Goal: Task Accomplishment & Management: Use online tool/utility

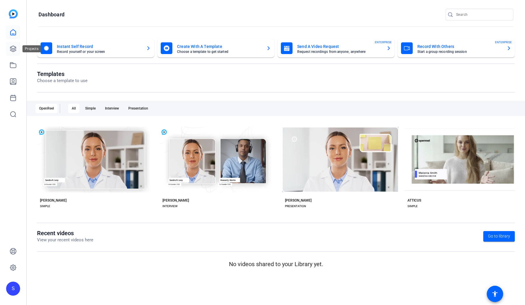
click at [11, 50] on icon at bounding box center [13, 48] width 7 height 7
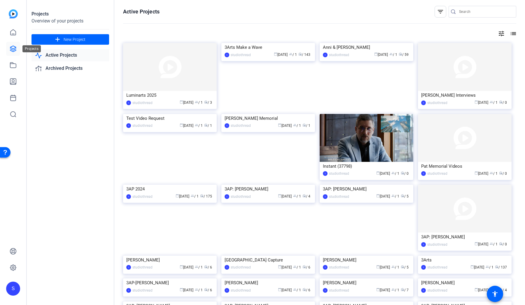
click at [11, 52] on icon at bounding box center [13, 48] width 7 height 7
click at [131, 184] on img at bounding box center [170, 184] width 94 height 0
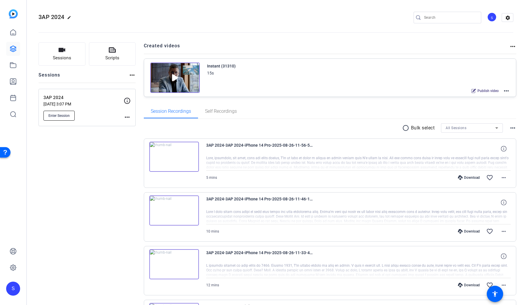
click at [60, 113] on span "Enter Session" at bounding box center [58, 115] width 21 height 5
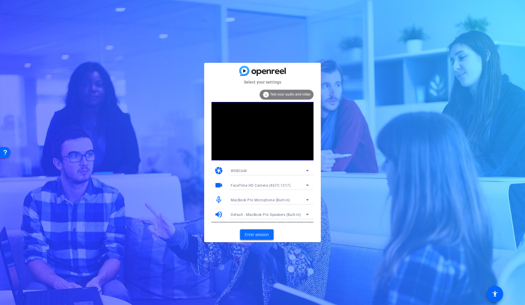
click at [252, 235] on span "Enter session" at bounding box center [257, 234] width 24 height 6
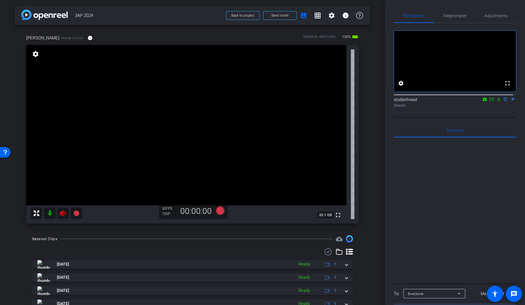
click at [63, 214] on icon at bounding box center [63, 213] width 6 height 6
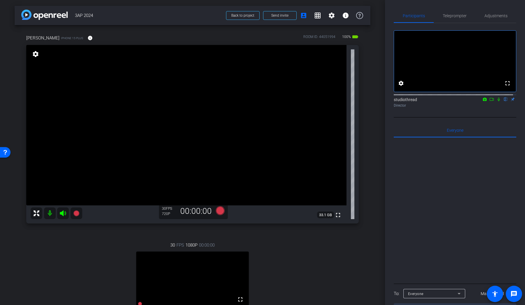
scroll to position [186, 0]
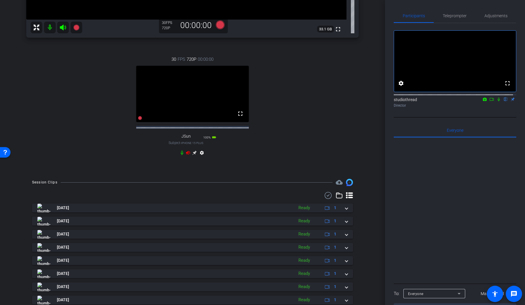
click at [186, 155] on icon at bounding box center [188, 152] width 5 height 5
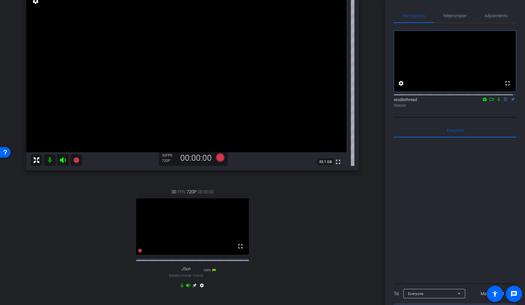
scroll to position [53, 0]
click at [452, 14] on span "Teleprompter" at bounding box center [455, 16] width 24 height 4
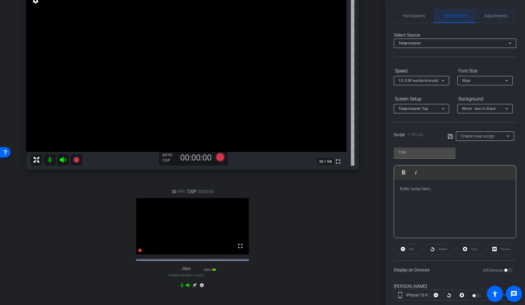
click at [498, 14] on span "Adjustments" at bounding box center [495, 16] width 23 height 4
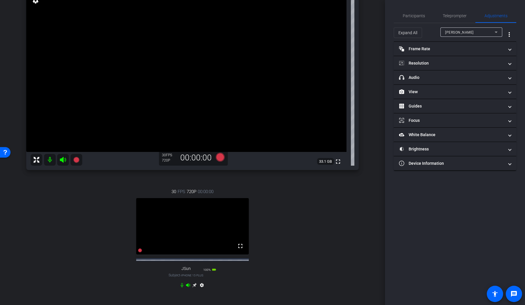
click at [392, 12] on div "Participants Teleprompter Adjustments settings studiothread flip Director Every…" at bounding box center [455, 152] width 140 height 305
click at [408, 14] on span "Participants" at bounding box center [414, 16] width 22 height 4
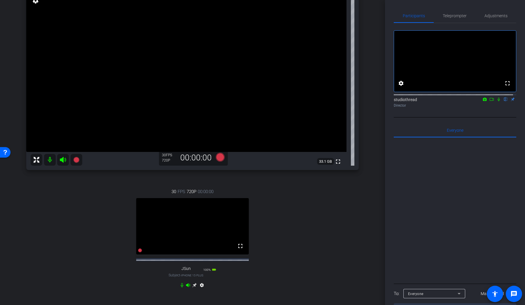
click at [242, 224] on video at bounding box center [192, 226] width 113 height 56
click at [216, 220] on video at bounding box center [192, 226] width 113 height 56
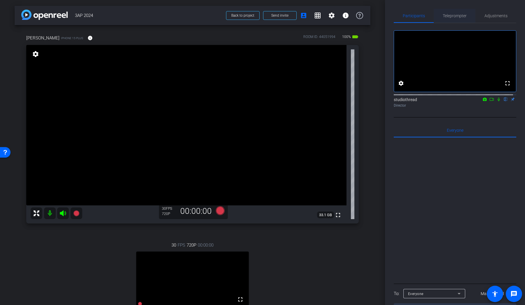
click at [448, 14] on span "Teleprompter" at bounding box center [455, 16] width 24 height 4
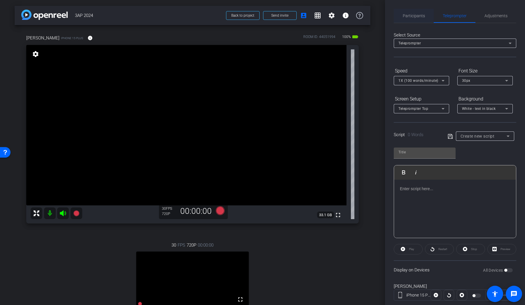
click at [422, 15] on span "Participants" at bounding box center [414, 16] width 22 height 4
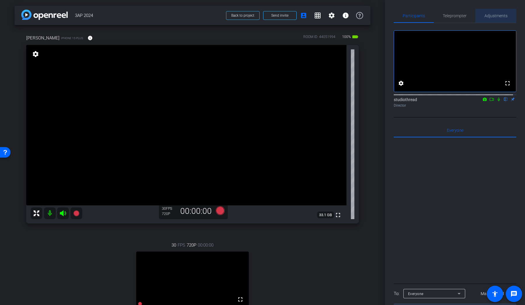
click at [494, 17] on span "Adjustments" at bounding box center [495, 16] width 23 height 4
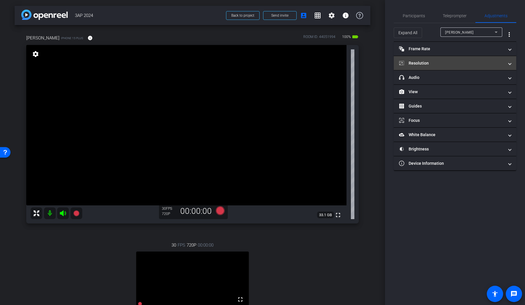
click at [435, 62] on mat-panel-title "Resolution" at bounding box center [451, 63] width 105 height 6
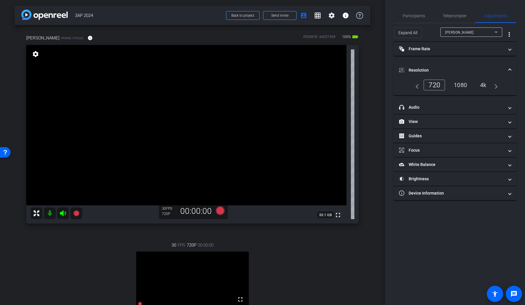
click at [464, 85] on div "1080" at bounding box center [460, 85] width 22 height 10
click at [34, 54] on mat-icon "settings" at bounding box center [36, 53] width 8 height 7
click at [38, 53] on mat-icon "settings" at bounding box center [36, 53] width 8 height 7
click at [37, 55] on mat-icon "settings" at bounding box center [36, 53] width 8 height 7
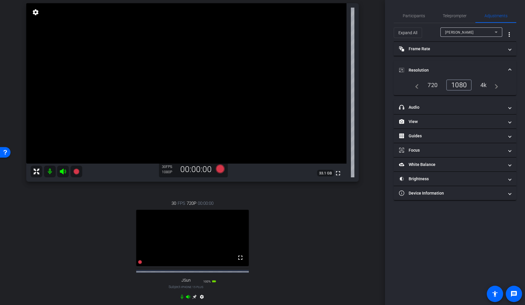
scroll to position [47, 0]
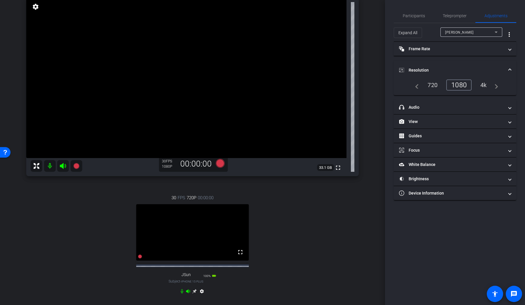
click at [202, 295] on mat-icon "settings" at bounding box center [201, 291] width 7 height 7
click at [461, 86] on div "1080" at bounding box center [460, 85] width 22 height 10
click at [407, 11] on span "Participants" at bounding box center [414, 16] width 22 height 14
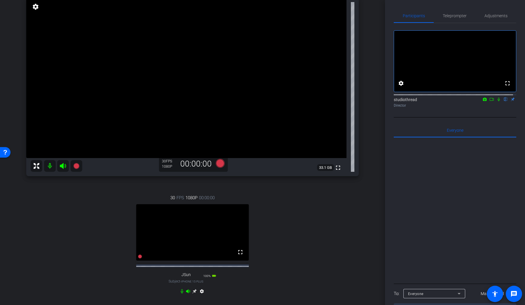
click at [308, 206] on div "30 FPS 1080P 00:00:00 fullscreen JSun Subject - iPhone 15 Plus 100% battery_std…" at bounding box center [192, 245] width 333 height 120
click at [227, 216] on video at bounding box center [192, 232] width 113 height 56
click at [267, 91] on video at bounding box center [186, 78] width 320 height 160
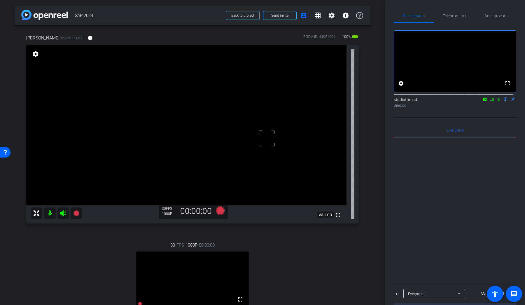
click at [180, 84] on video at bounding box center [186, 125] width 320 height 160
click at [171, 88] on video at bounding box center [186, 125] width 320 height 160
click at [177, 98] on video at bounding box center [186, 125] width 320 height 160
click at [200, 288] on video at bounding box center [192, 279] width 113 height 56
click at [498, 12] on span "Adjustments" at bounding box center [495, 16] width 23 height 14
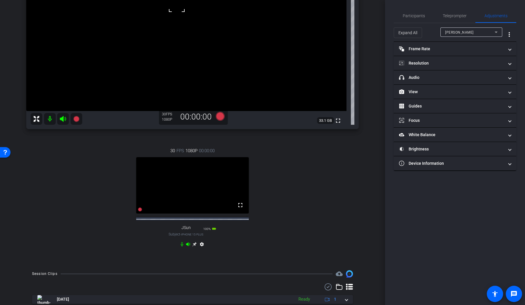
scroll to position [199, 0]
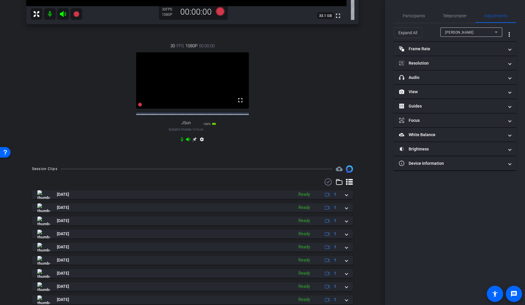
click at [202, 144] on mat-icon "settings" at bounding box center [201, 140] width 7 height 7
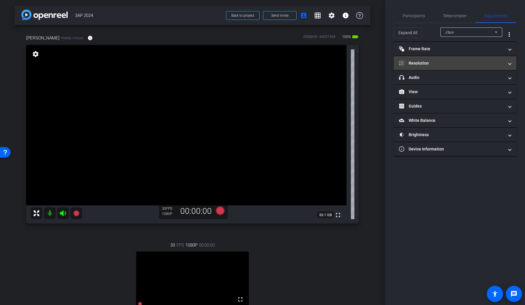
click at [445, 62] on mat-panel-title "Resolution" at bounding box center [451, 63] width 105 height 6
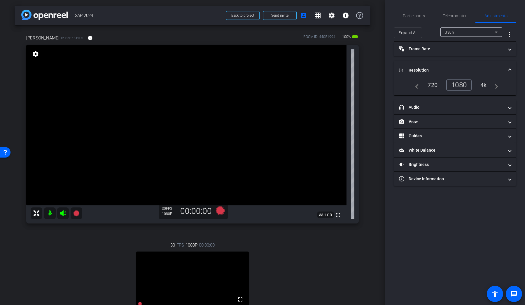
click at [33, 53] on mat-icon "settings" at bounding box center [36, 53] width 8 height 7
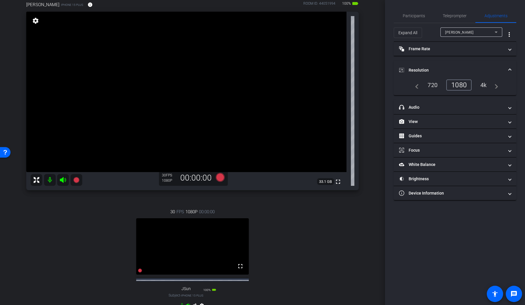
scroll to position [36, 0]
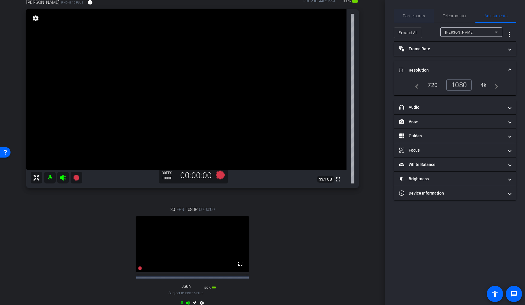
click at [408, 17] on span "Participants" at bounding box center [414, 16] width 22 height 4
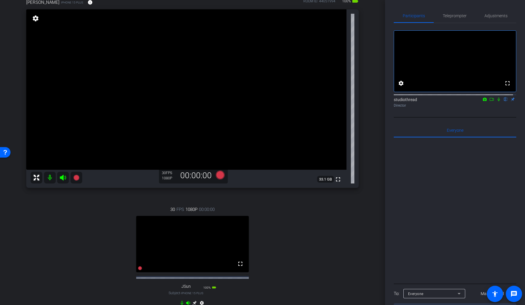
click at [291, 236] on div "30 FPS 1080P 00:00:00 fullscreen JSun Subject - iPhone 15 Plus 100% battery_std…" at bounding box center [192, 256] width 333 height 120
click at [315, 249] on div "30 FPS 1080P 00:00:00 fullscreen JSun Subject - iPhone 15 Plus 100% battery_std…" at bounding box center [192, 256] width 333 height 120
click at [228, 239] on video at bounding box center [192, 244] width 113 height 56
click at [73, 173] on mat-icon at bounding box center [77, 178] width 12 height 12
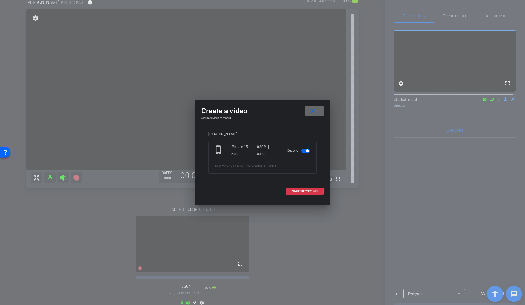
click at [316, 111] on mat-icon "close" at bounding box center [313, 110] width 7 height 7
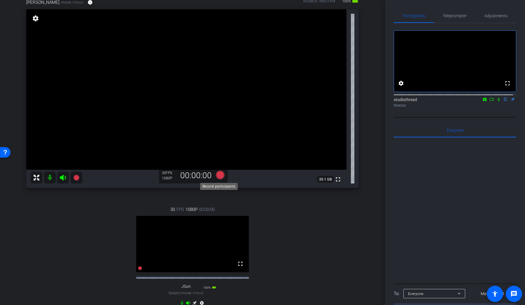
click at [219, 174] on icon at bounding box center [220, 174] width 9 height 9
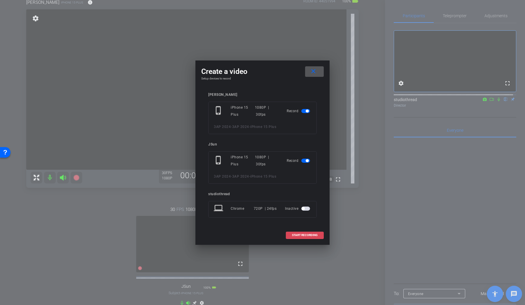
click at [301, 235] on span "START RECORDING" at bounding box center [305, 234] width 26 height 3
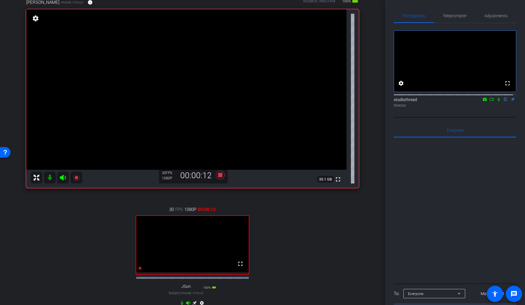
click at [496, 101] on icon at bounding box center [498, 99] width 5 height 4
click at [497, 101] on icon at bounding box center [498, 99] width 5 height 4
click at [496, 101] on icon at bounding box center [498, 99] width 5 height 4
click at [217, 175] on icon at bounding box center [220, 174] width 9 height 9
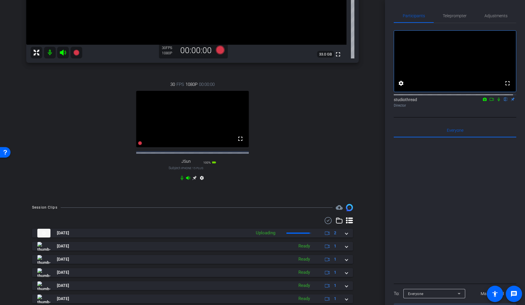
scroll to position [160, 0]
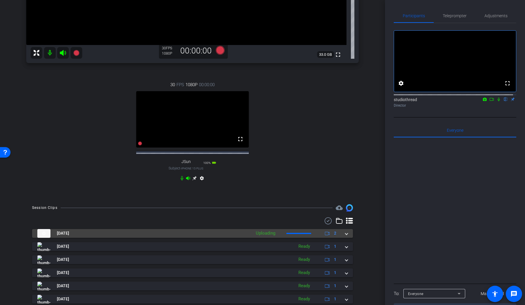
click at [345, 236] on span at bounding box center [346, 233] width 2 height 6
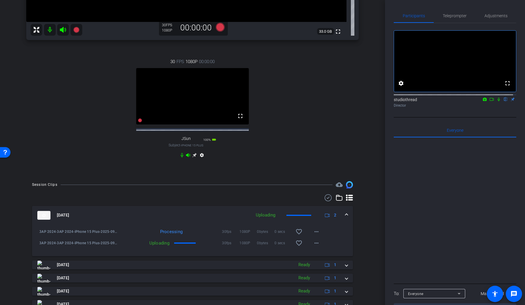
scroll to position [183, 0]
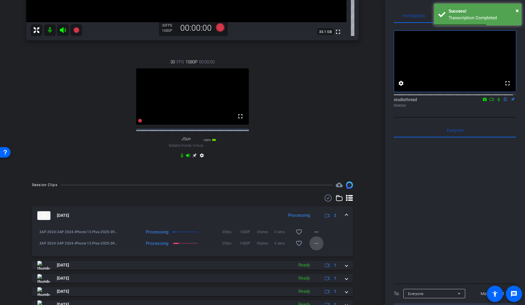
click at [313, 246] on mat-icon "more_horiz" at bounding box center [316, 242] width 7 height 7
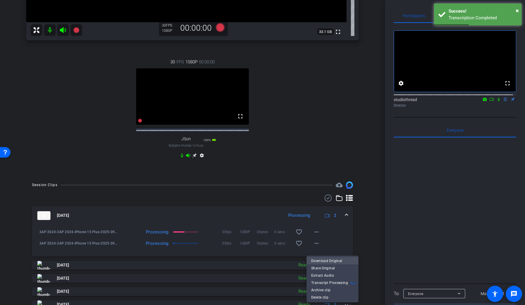
click at [327, 261] on span "Download Original" at bounding box center [332, 260] width 43 height 7
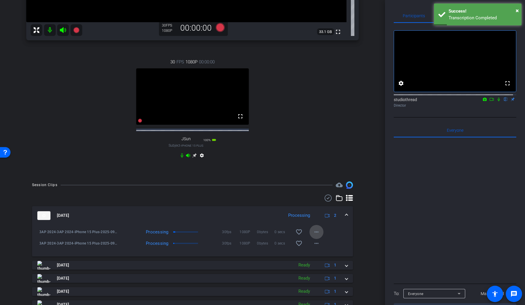
click at [316, 235] on mat-icon "more_horiz" at bounding box center [316, 231] width 7 height 7
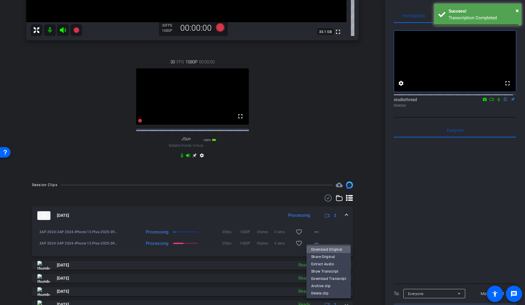
click at [322, 250] on span "Download Original" at bounding box center [328, 249] width 35 height 7
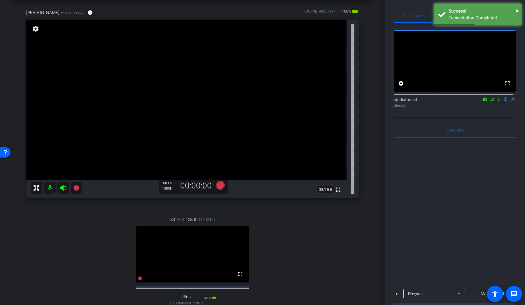
scroll to position [27, 0]
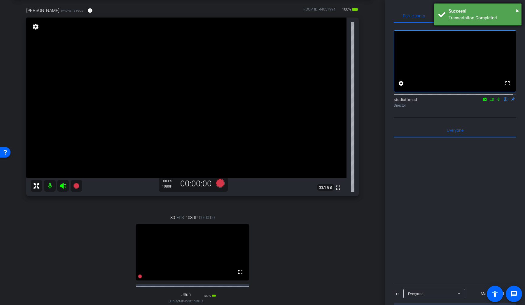
click at [520, 11] on div "× Success! Transcription Completed" at bounding box center [478, 15] width 88 height 22
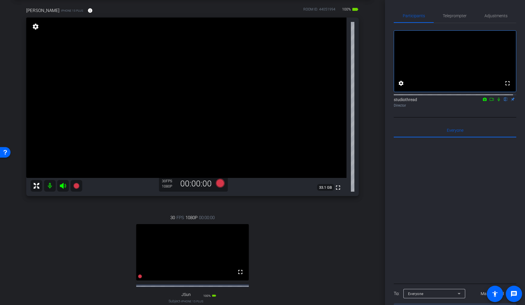
click at [490, 101] on icon at bounding box center [491, 99] width 5 height 4
click at [503, 101] on icon at bounding box center [505, 99] width 5 height 4
click at [504, 101] on icon at bounding box center [505, 99] width 3 height 4
click at [497, 101] on icon at bounding box center [498, 98] width 3 height 3
click at [220, 183] on icon at bounding box center [220, 183] width 9 height 9
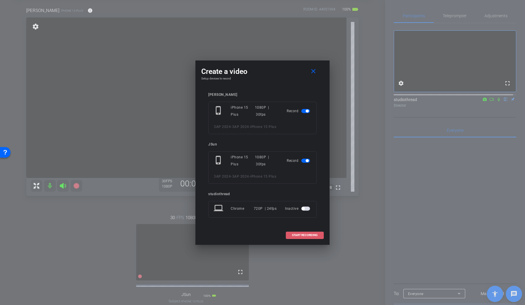
click at [311, 234] on span "START RECORDING" at bounding box center [305, 234] width 26 height 3
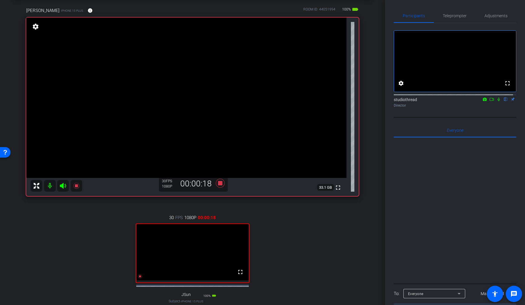
click at [496, 101] on icon at bounding box center [498, 99] width 5 height 4
click at [489, 101] on icon at bounding box center [491, 99] width 5 height 4
click at [497, 101] on icon at bounding box center [498, 99] width 5 height 4
click at [496, 101] on icon at bounding box center [498, 99] width 5 height 4
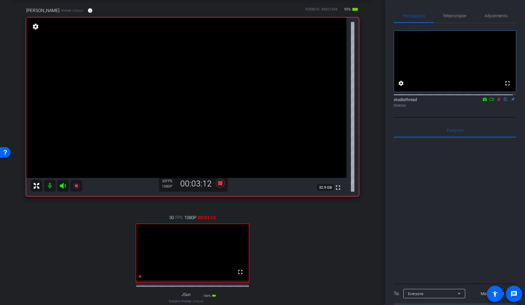
click at [496, 101] on icon at bounding box center [498, 99] width 5 height 4
click at [498, 101] on icon at bounding box center [499, 99] width 2 height 4
click at [496, 101] on icon at bounding box center [498, 99] width 5 height 4
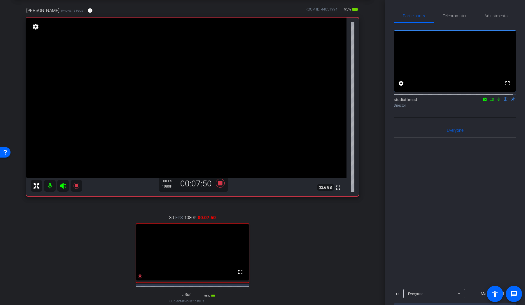
click at [496, 101] on icon at bounding box center [498, 99] width 5 height 4
click at [496, 102] on mat-icon at bounding box center [498, 99] width 7 height 5
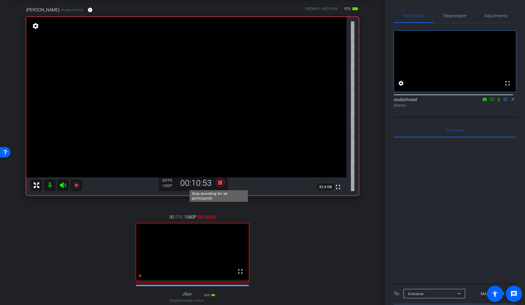
click at [220, 182] on icon at bounding box center [220, 182] width 9 height 9
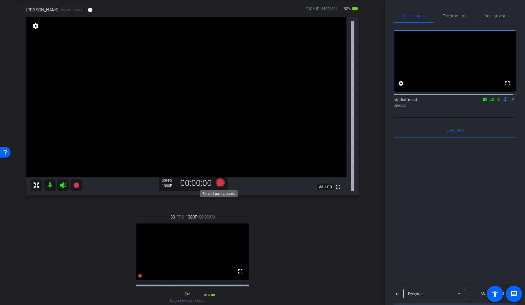
click at [220, 183] on icon at bounding box center [220, 182] width 9 height 9
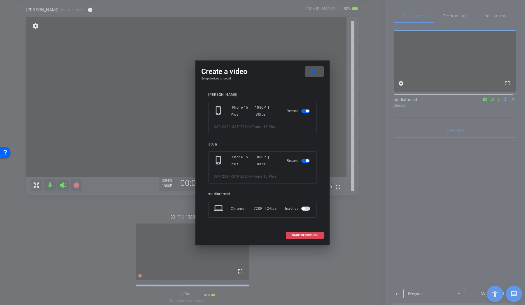
click at [314, 236] on span "START RECORDING" at bounding box center [305, 234] width 26 height 3
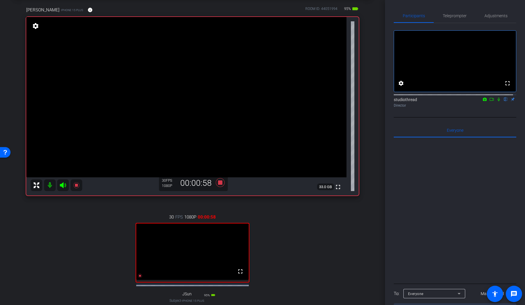
click at [496, 101] on icon at bounding box center [498, 99] width 5 height 4
click at [495, 102] on mat-icon at bounding box center [498, 99] width 7 height 5
click at [496, 101] on icon at bounding box center [498, 99] width 5 height 4
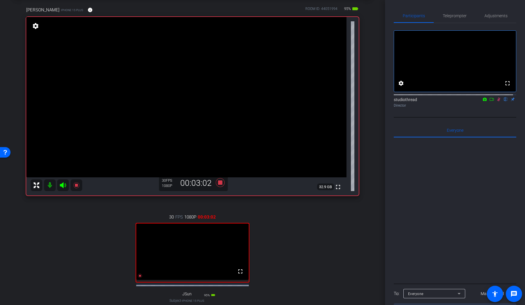
click at [64, 183] on icon at bounding box center [63, 184] width 7 height 7
click at [497, 101] on icon at bounding box center [498, 99] width 3 height 4
click at [498, 101] on icon at bounding box center [499, 99] width 2 height 4
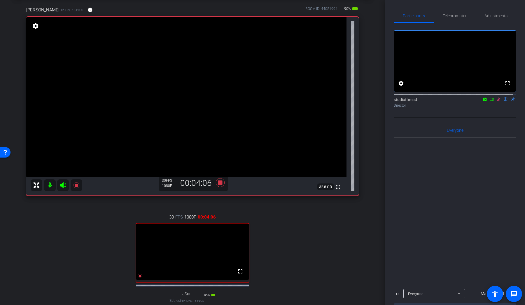
click at [497, 101] on icon at bounding box center [498, 99] width 5 height 4
click at [221, 181] on icon at bounding box center [220, 182] width 9 height 9
